Goal: Information Seeking & Learning: Check status

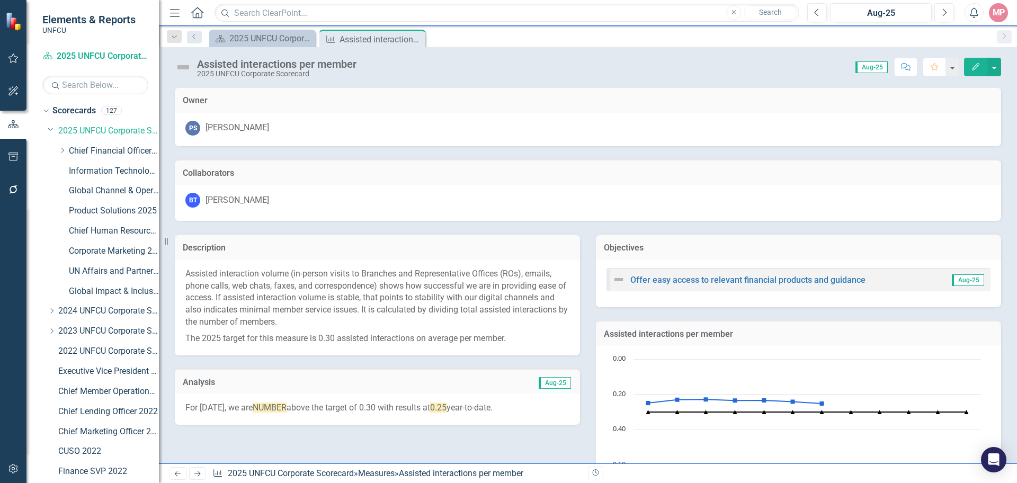
scroll to position [447, 0]
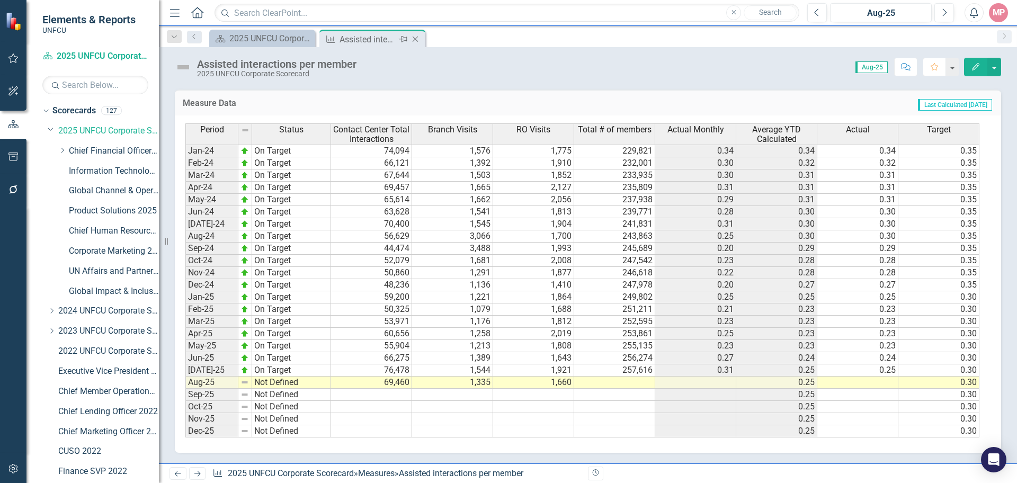
click at [419, 38] on icon "Close" at bounding box center [415, 39] width 11 height 8
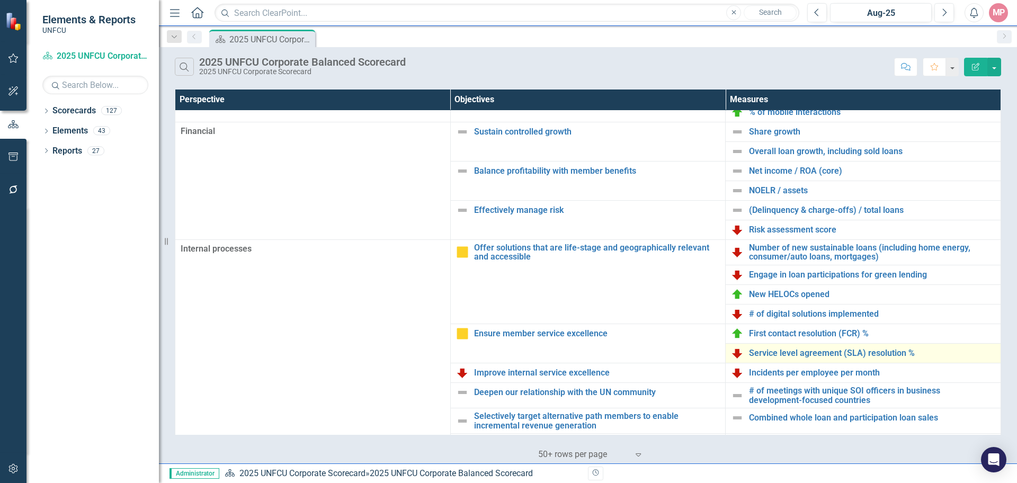
scroll to position [212, 0]
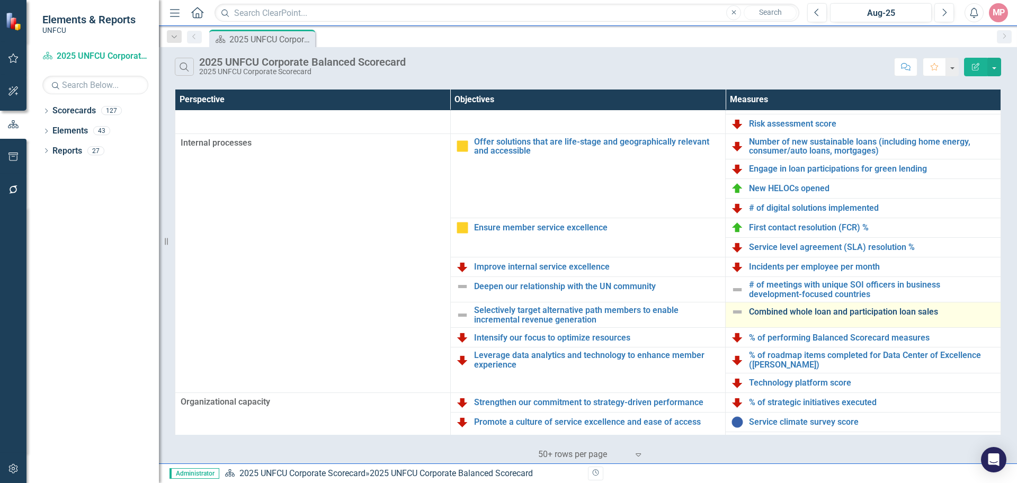
click at [829, 310] on link "Combined whole loan and participation loan sales" at bounding box center [872, 312] width 246 height 10
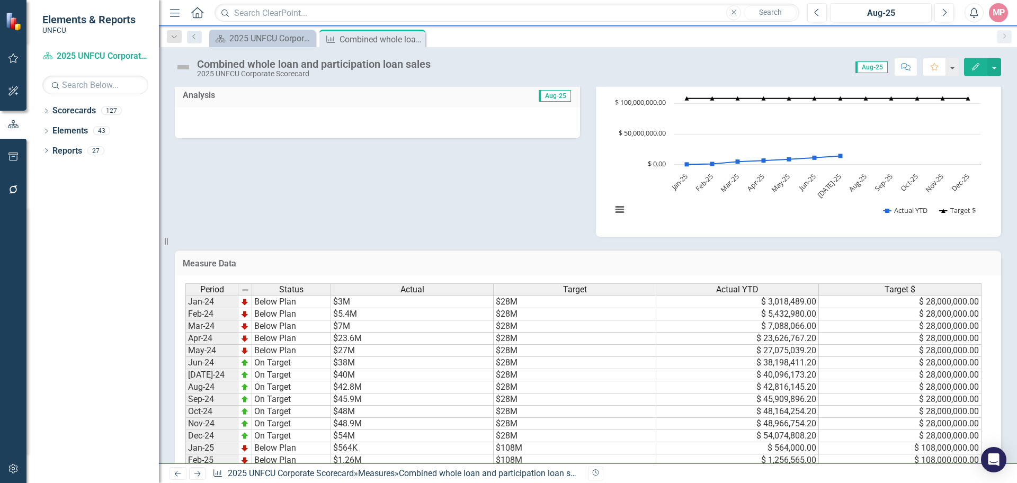
scroll to position [363, 0]
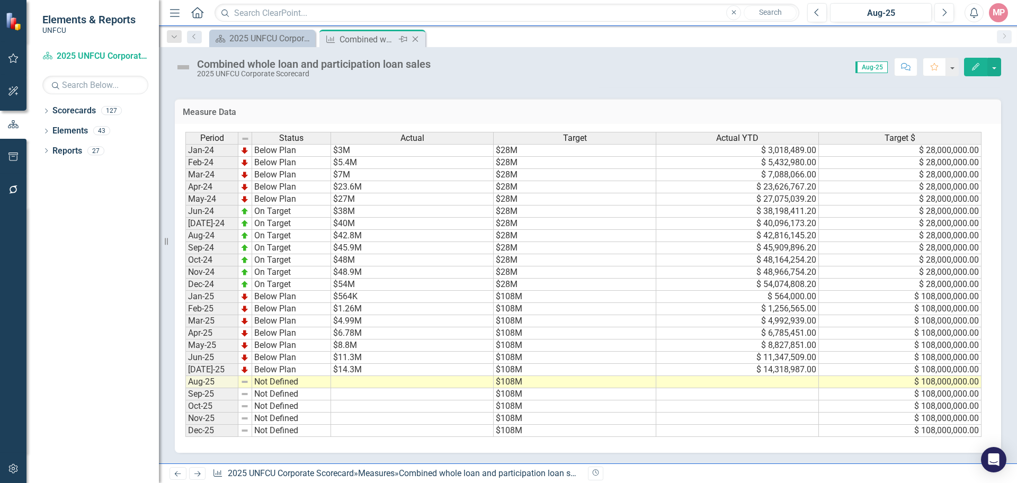
click at [416, 41] on icon "Close" at bounding box center [415, 39] width 11 height 8
